Goal: Task Accomplishment & Management: Complete application form

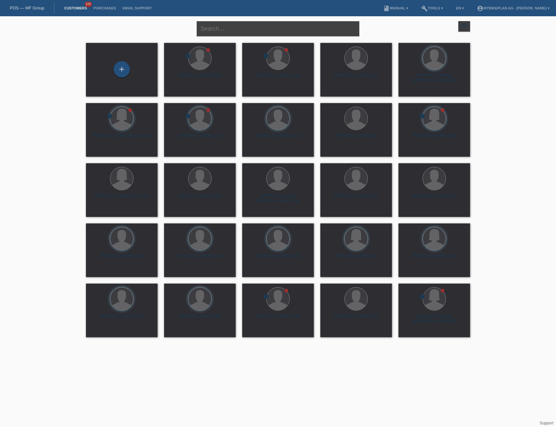
click at [256, 31] on input "text" at bounding box center [278, 28] width 163 height 15
paste input "[PERSON_NAME]"
type input "[PERSON_NAME]"
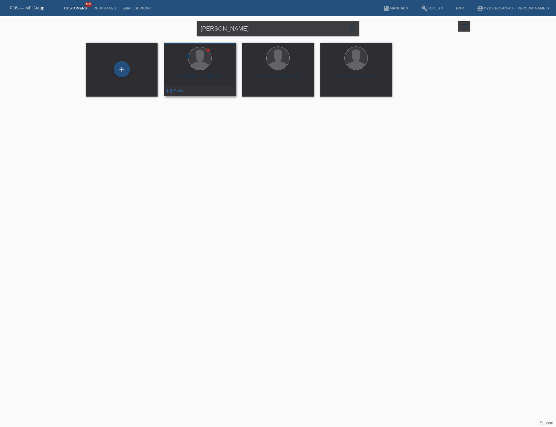
click at [203, 74] on div "[PERSON_NAME] (32)" at bounding box center [199, 78] width 61 height 10
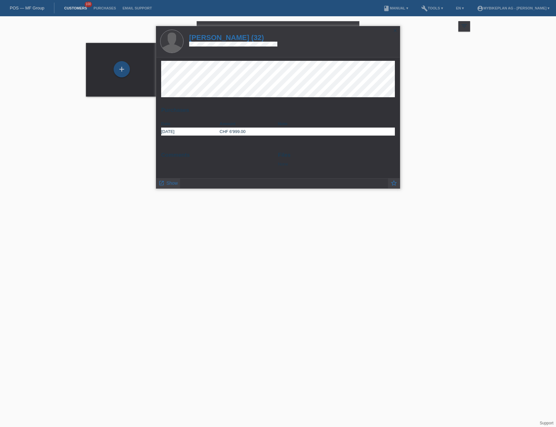
click at [219, 40] on h1 "[PERSON_NAME] (32)" at bounding box center [233, 38] width 88 height 8
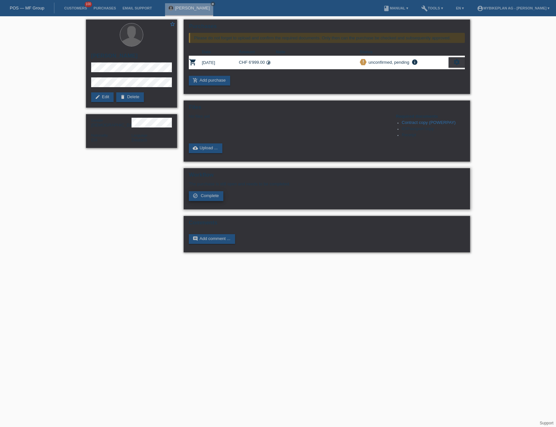
click at [213, 198] on span "Complete" at bounding box center [210, 195] width 18 height 5
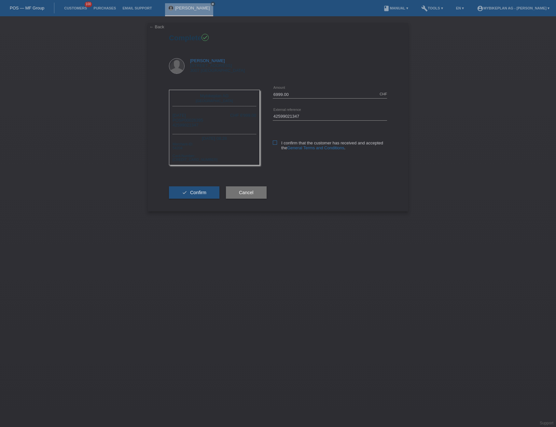
click at [274, 144] on icon at bounding box center [275, 143] width 4 height 4
click at [274, 144] on input "I confirm that the customer has received and accepted the General Terms and Con…" at bounding box center [275, 143] width 4 height 4
checkbox input "true"
click at [190, 190] on span "Confirm" at bounding box center [198, 192] width 16 height 5
